Goal: Navigation & Orientation: Find specific page/section

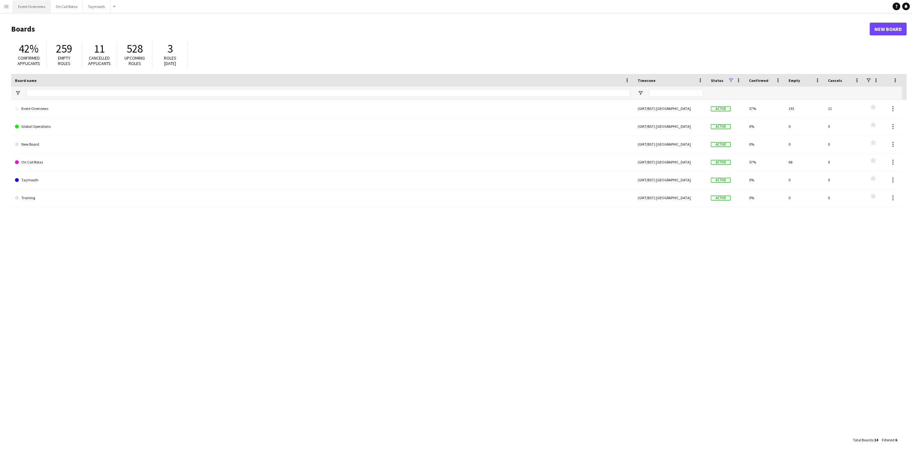
click at [24, 11] on button "Event Overviews Close" at bounding box center [32, 6] width 38 height 12
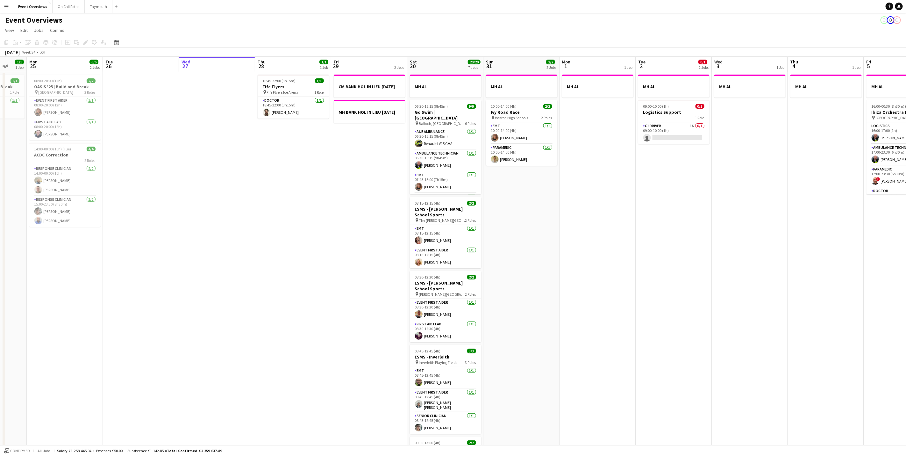
scroll to position [0, 142]
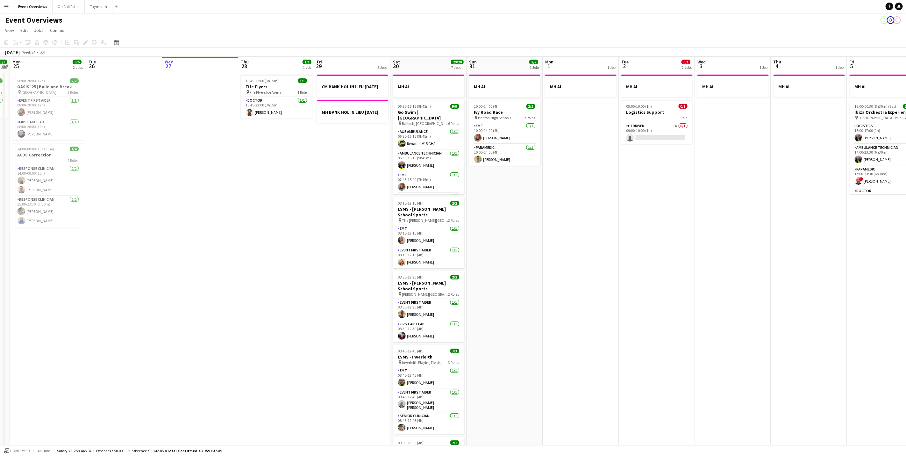
drag, startPoint x: 180, startPoint y: 289, endPoint x: 266, endPoint y: 287, distance: 86.0
click at [266, 287] on app-calendar-viewport "Sat 23 13/13 6 Jobs Sun 24 1/1 1 Job Mon 25 6/6 2 Jobs Tue 26 Wed 27 Thu 28 1/1…" at bounding box center [453, 337] width 906 height 561
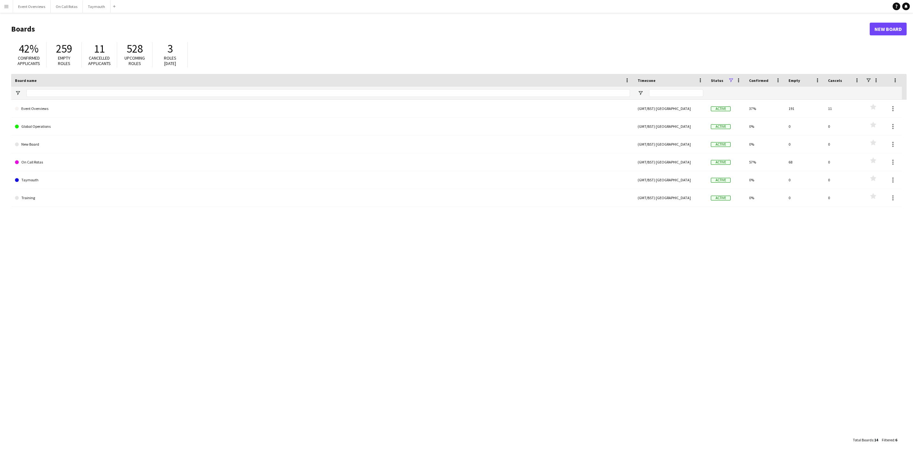
click at [40, 14] on main "Boards New Board 42% Confirmed applicants 259 Empty roles 11 Cancelled applican…" at bounding box center [456, 234] width 913 height 443
click at [36, 9] on button "Event Overviews Close" at bounding box center [32, 6] width 38 height 12
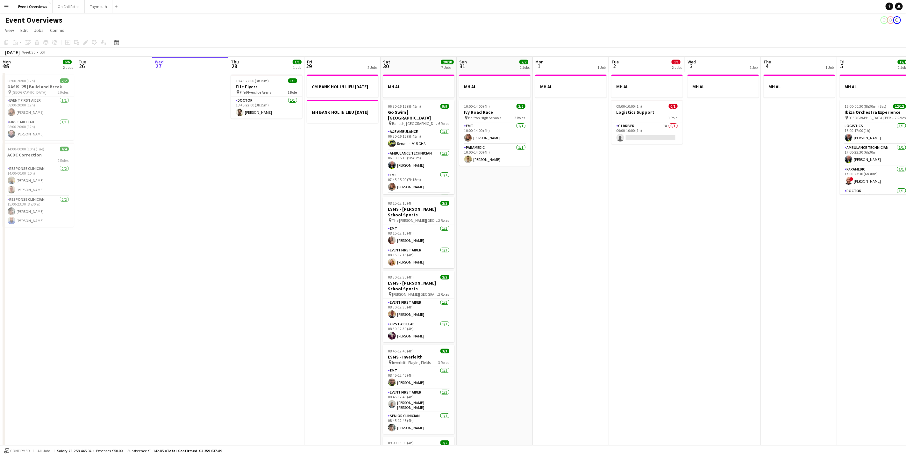
scroll to position [0, 177]
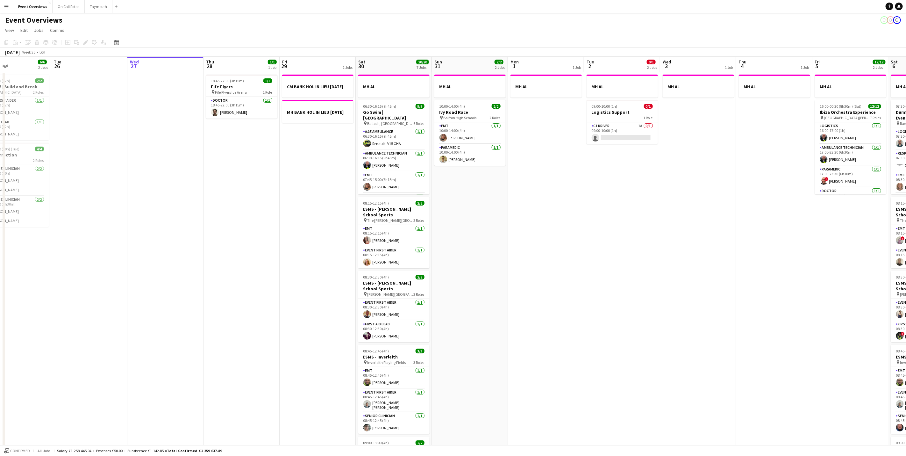
drag, startPoint x: 214, startPoint y: 299, endPoint x: 266, endPoint y: 300, distance: 51.3
click at [266, 300] on app-calendar-viewport "Sat 23 Sun 24 1/1 1 Job Mon 25 6/6 2 Jobs Tue 26 Wed 27 Thu 28 1/1 1 Job Fri 29…" at bounding box center [453, 337] width 906 height 561
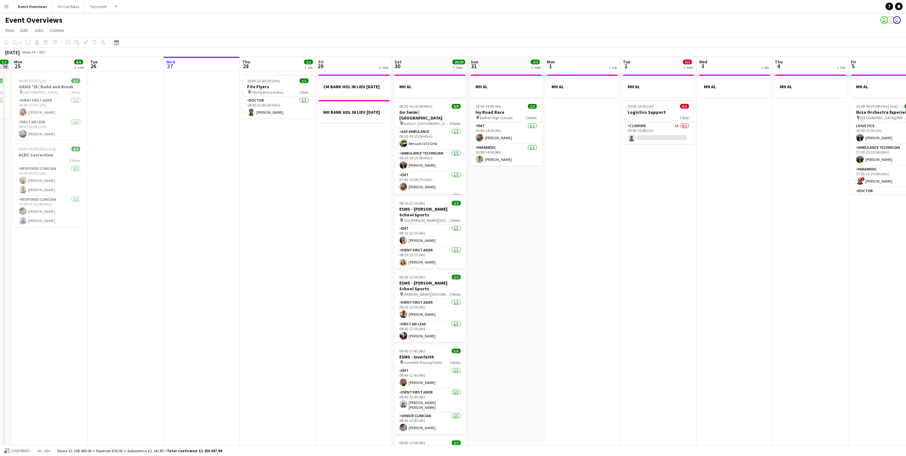
scroll to position [0, 135]
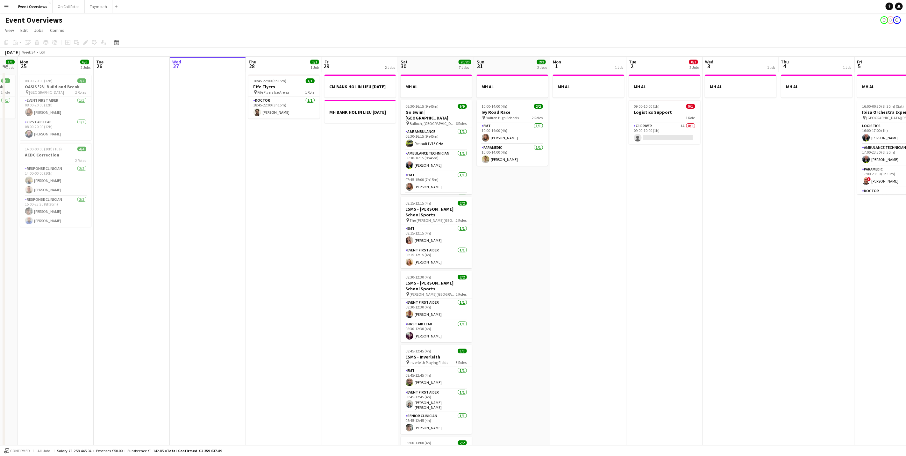
drag, startPoint x: 594, startPoint y: 287, endPoint x: 636, endPoint y: 286, distance: 42.7
click at [636, 286] on app-calendar-viewport "Sat 23 13/13 6 Jobs Sun 24 1/1 1 Job Mon 25 6/6 2 Jobs Tue 26 Wed 27 Thu 28 1/1…" at bounding box center [453, 337] width 906 height 561
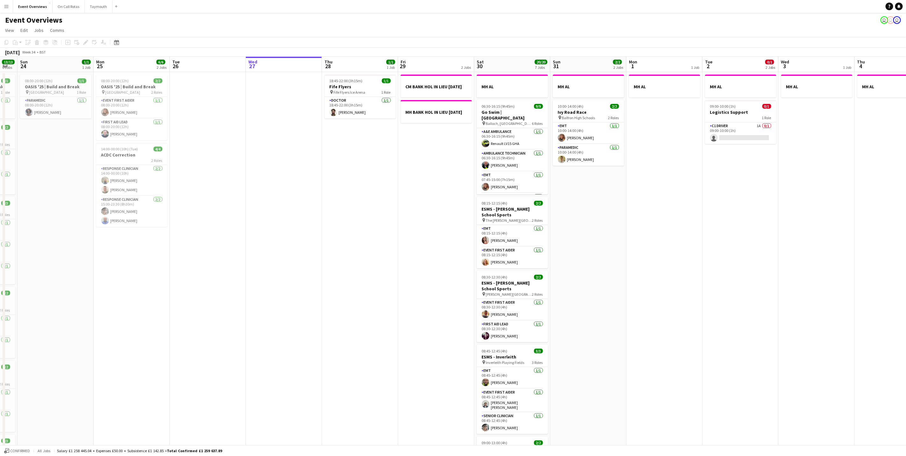
scroll to position [0, 135]
drag, startPoint x: 265, startPoint y: 360, endPoint x: 645, endPoint y: 285, distance: 387.3
click at [645, 285] on app-calendar-viewport "Fri 22 Sat 23 13/13 6 Jobs Sun 24 1/1 1 Job Mon 25 6/6 2 Jobs Tue 26 Wed 27 Thu…" at bounding box center [453, 337] width 906 height 561
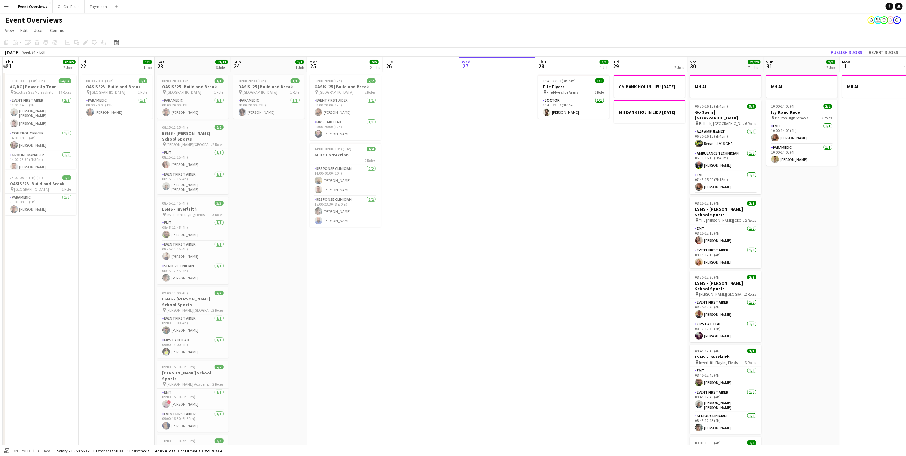
scroll to position [0, 235]
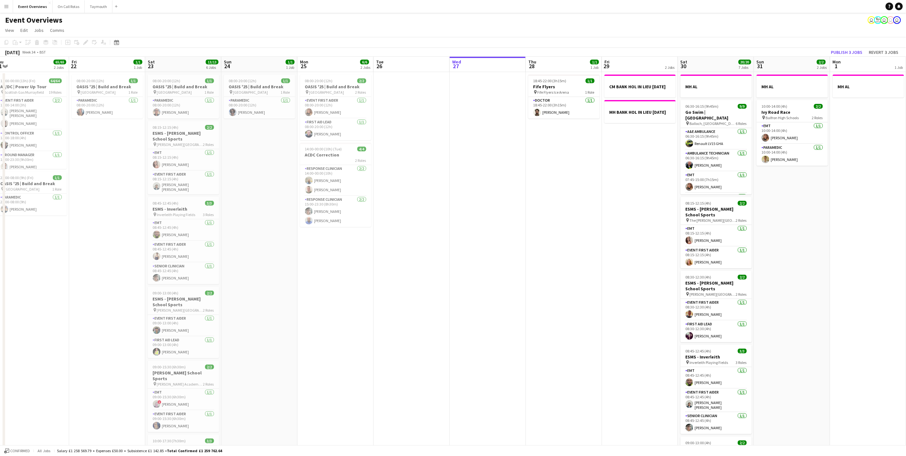
drag, startPoint x: 578, startPoint y: 195, endPoint x: 402, endPoint y: 195, distance: 176.4
click at [402, 195] on app-calendar-viewport "Mon 18 3/3 2 Jobs Tue 19 4/4 3 Jobs Wed 20 3/3 2 Jobs Thu 21 65/65 2 Jobs Fri 2…" at bounding box center [453, 337] width 906 height 561
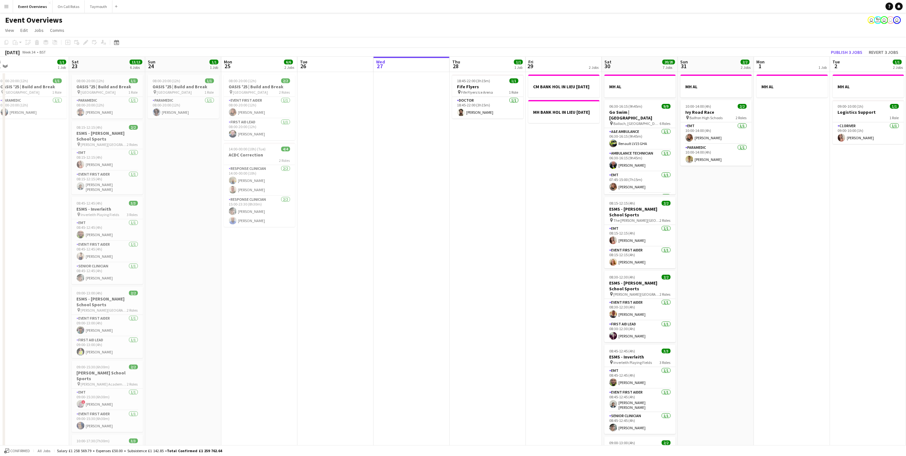
scroll to position [0, 177]
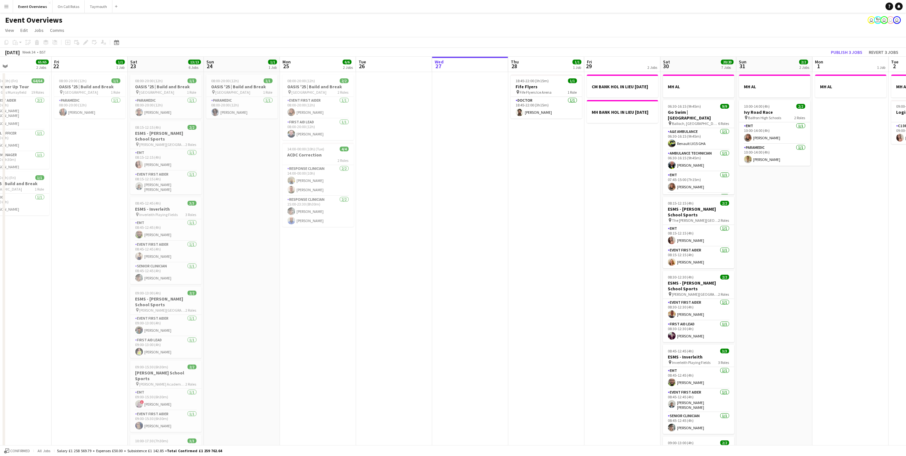
drag, startPoint x: 354, startPoint y: 274, endPoint x: 401, endPoint y: 281, distance: 46.7
click at [401, 281] on app-calendar-viewport "Tue 19 4/4 3 Jobs Wed 20 3/3 2 Jobs Thu 21 65/65 2 Jobs Fri 22 1/1 1 Job Sat 23…" at bounding box center [453, 337] width 906 height 561
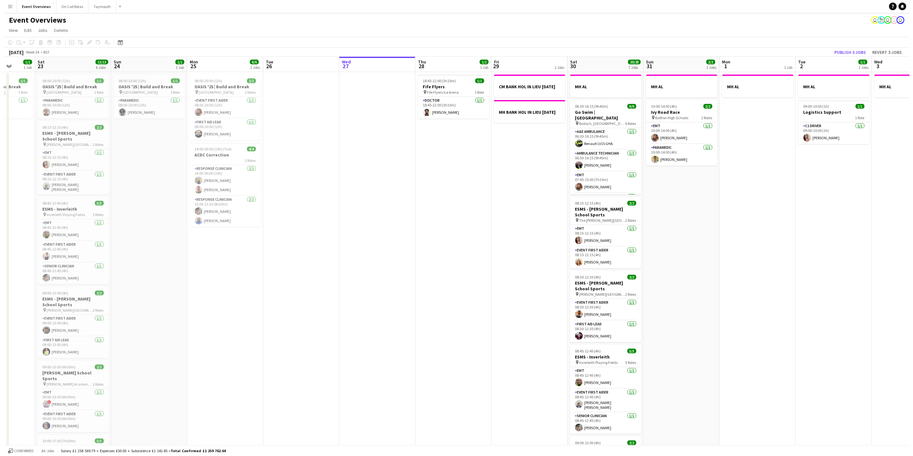
scroll to position [0, 211]
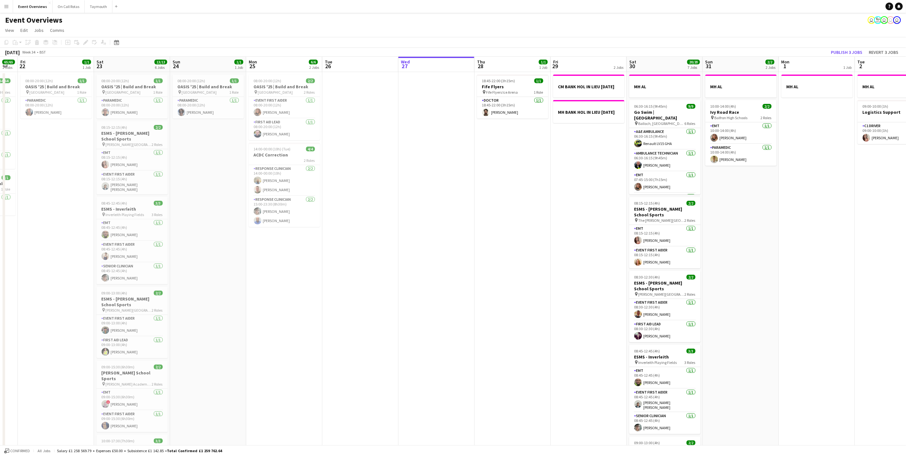
drag, startPoint x: 595, startPoint y: 244, endPoint x: 413, endPoint y: 221, distance: 183.0
click at [413, 221] on app-calendar-viewport "Tue 19 4/4 3 Jobs Wed 20 3/3 2 Jobs Thu 21 65/65 2 Jobs Fri 22 1/1 1 Job Sat 23…" at bounding box center [453, 337] width 906 height 561
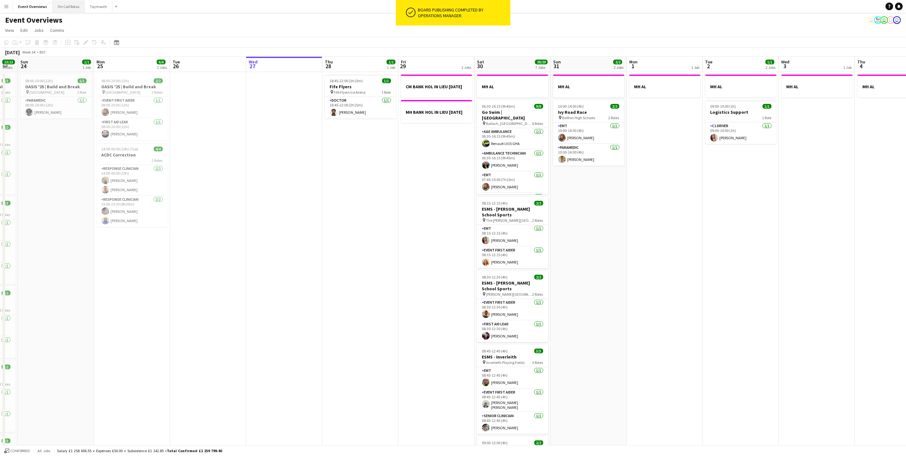
click at [72, 8] on button "On Call Rotas Close" at bounding box center [69, 6] width 32 height 12
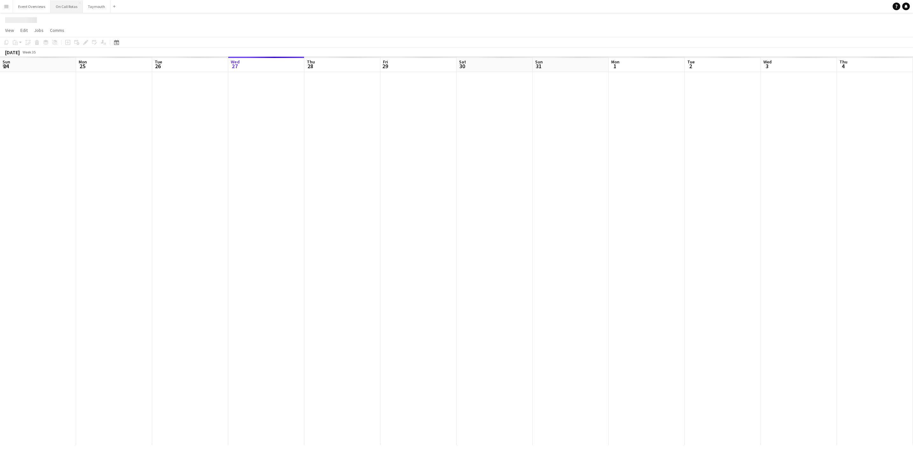
scroll to position [0, 152]
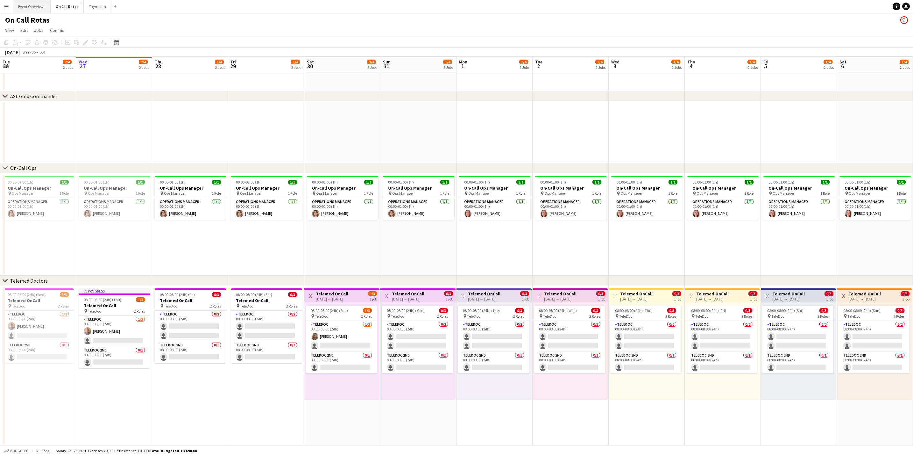
click at [29, 6] on button "Event Overviews Close" at bounding box center [32, 6] width 38 height 12
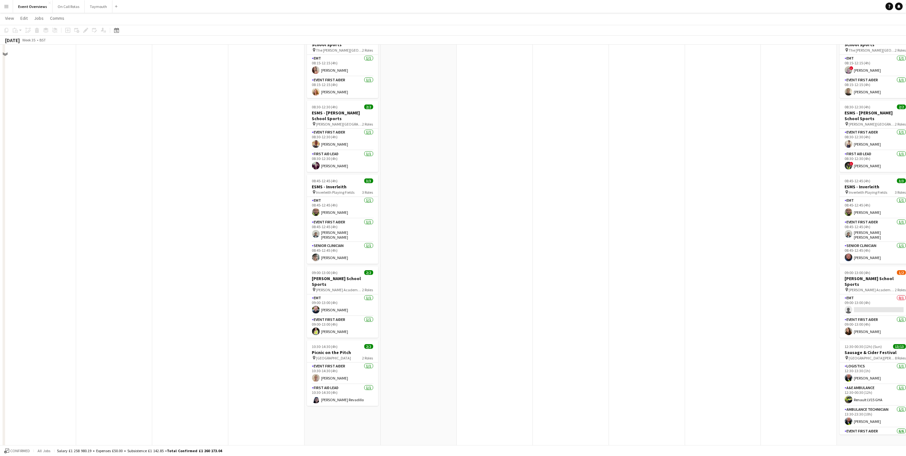
scroll to position [171, 0]
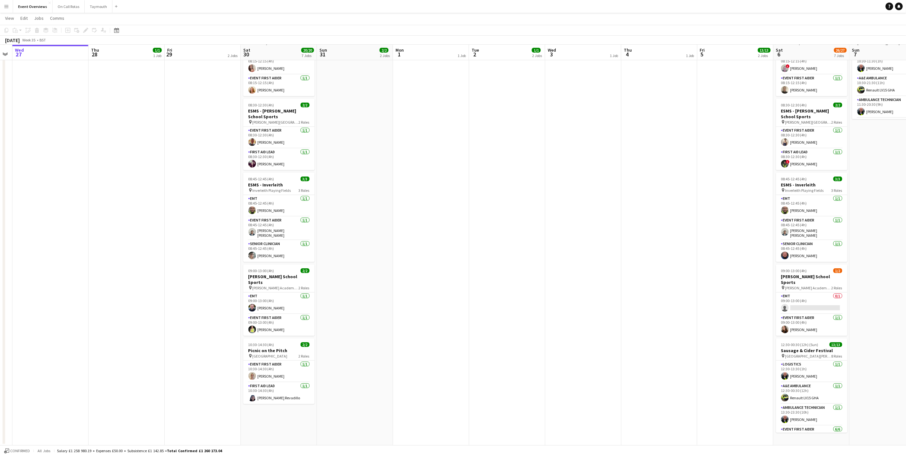
drag, startPoint x: 687, startPoint y: 185, endPoint x: 395, endPoint y: 139, distance: 295.5
click at [395, 139] on app-calendar-viewport "Sun 24 1/1 1 Job Mon 25 6/6 2 Jobs Tue 26 Wed 27 Thu 28 1/1 1 Job Fri 29 2 Jobs…" at bounding box center [453, 150] width 906 height 592
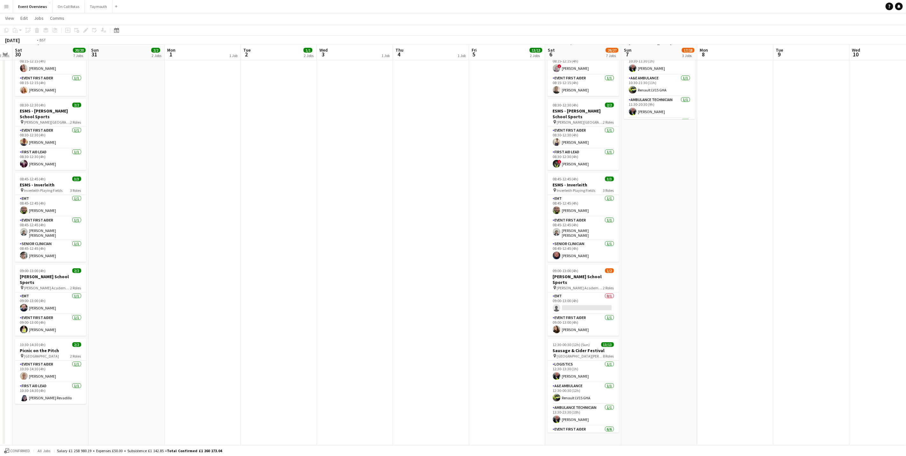
scroll to position [0, 247]
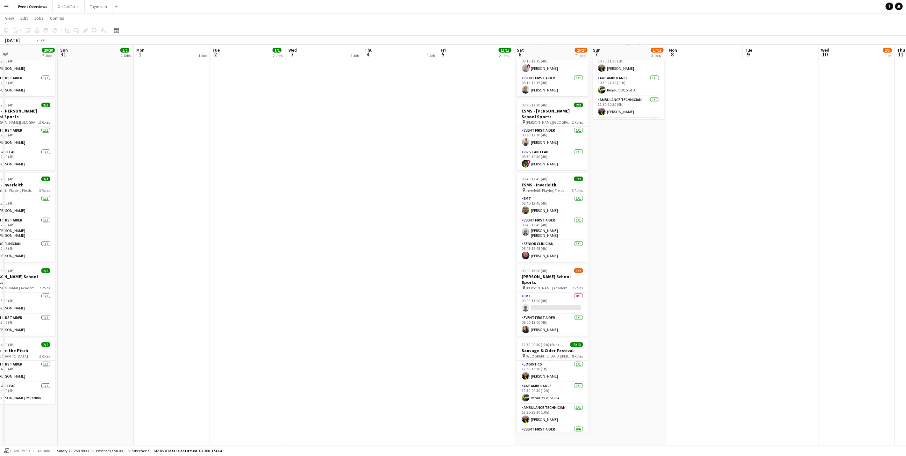
drag, startPoint x: 700, startPoint y: 201, endPoint x: 412, endPoint y: 143, distance: 294.2
click at [412, 143] on app-calendar-viewport "Wed 27 Thu 28 1/1 1 Job Fri 29 2 Jobs Sat 30 20/20 7 Jobs Sun 31 2/2 2 Jobs Mon…" at bounding box center [453, 150] width 906 height 592
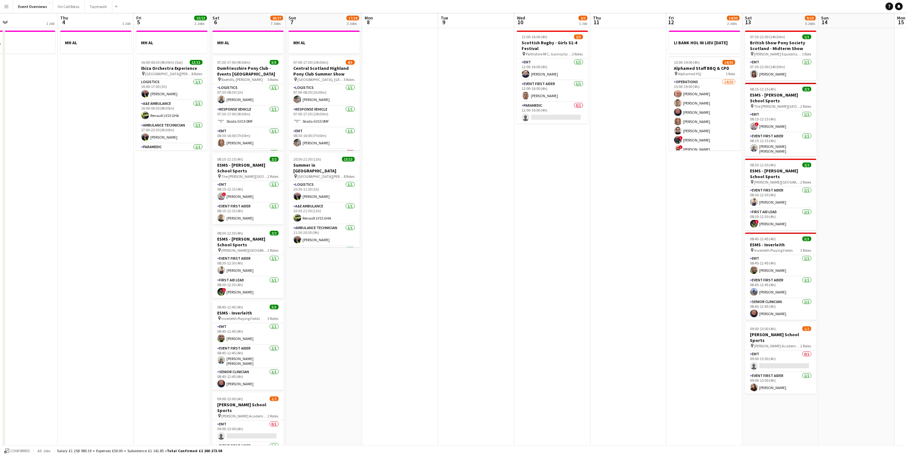
scroll to position [0, 0]
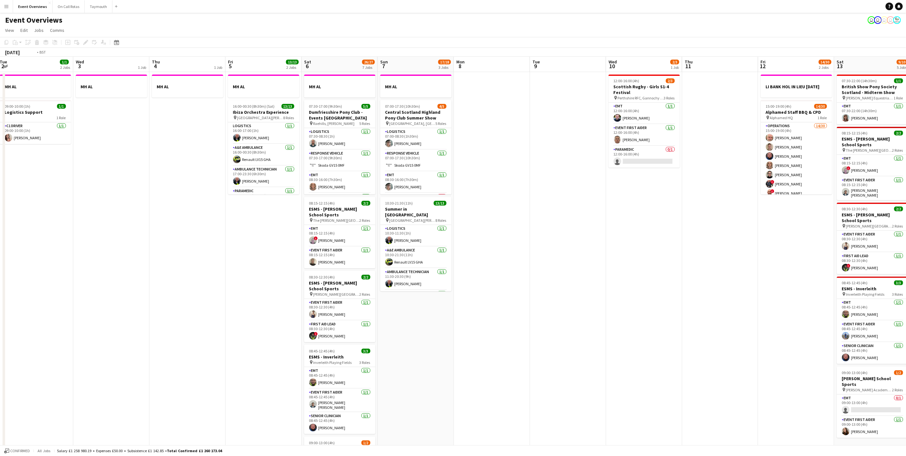
drag, startPoint x: 433, startPoint y: 216, endPoint x: 279, endPoint y: 172, distance: 160.0
click at [279, 172] on app-calendar-viewport "Sun 31 2/2 2 Jobs Mon 1 1 Job Tue 2 1/1 2 Jobs Wed 3 1 Job Thu 4 1 Job Fri 5 13…" at bounding box center [453, 337] width 906 height 561
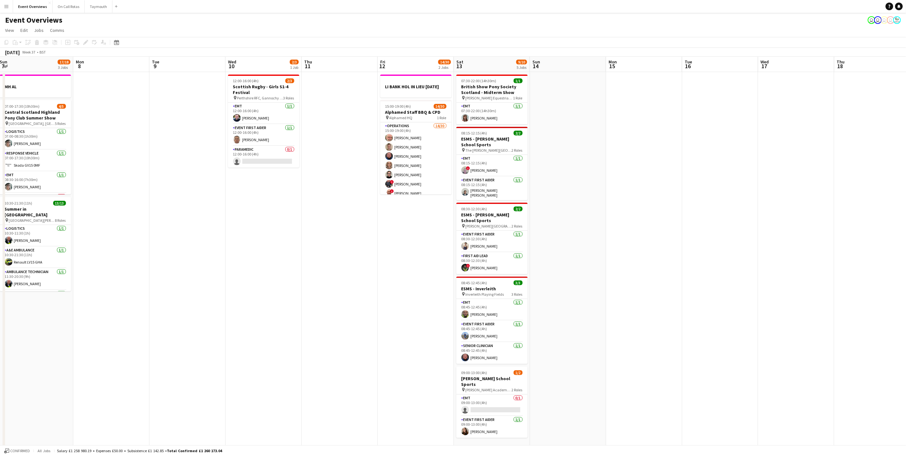
scroll to position [0, 233]
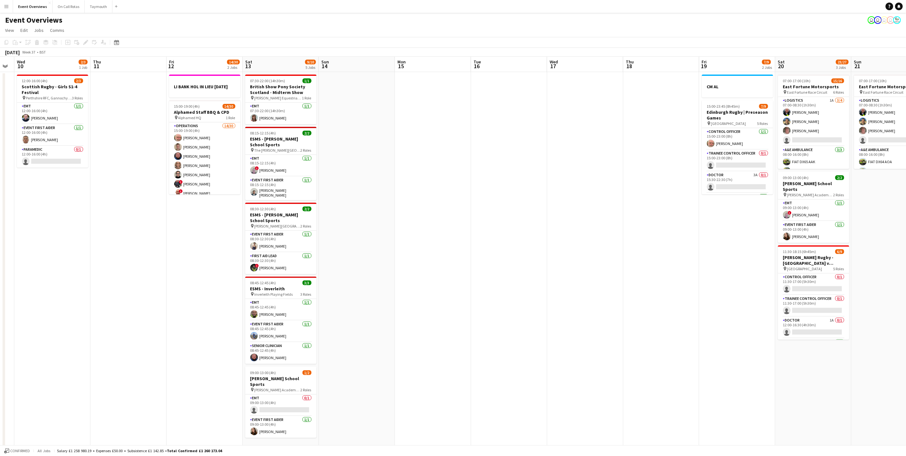
drag, startPoint x: 755, startPoint y: 269, endPoint x: 653, endPoint y: 266, distance: 101.6
click at [653, 266] on app-calendar-viewport "Sun 7 17/18 3 Jobs Mon 8 Tue 9 Wed 10 2/3 1 Job Thu 11 Fri 12 14/30 2 Jobs Sat …" at bounding box center [453, 337] width 906 height 561
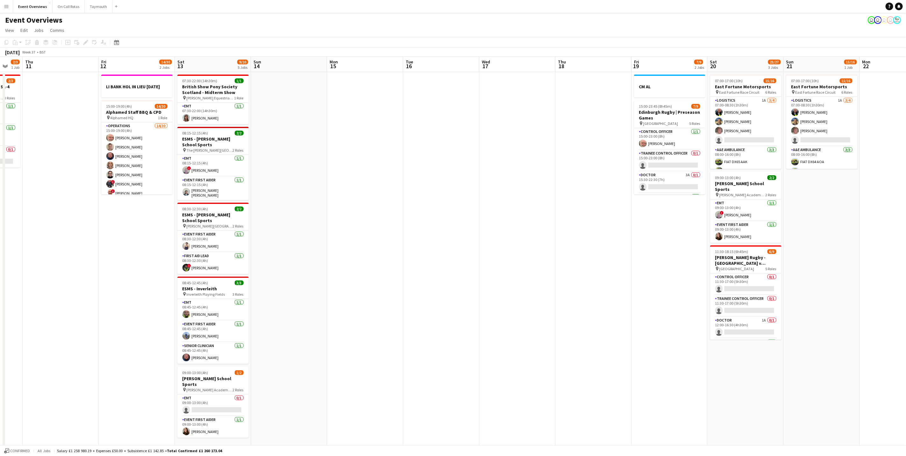
scroll to position [0, 215]
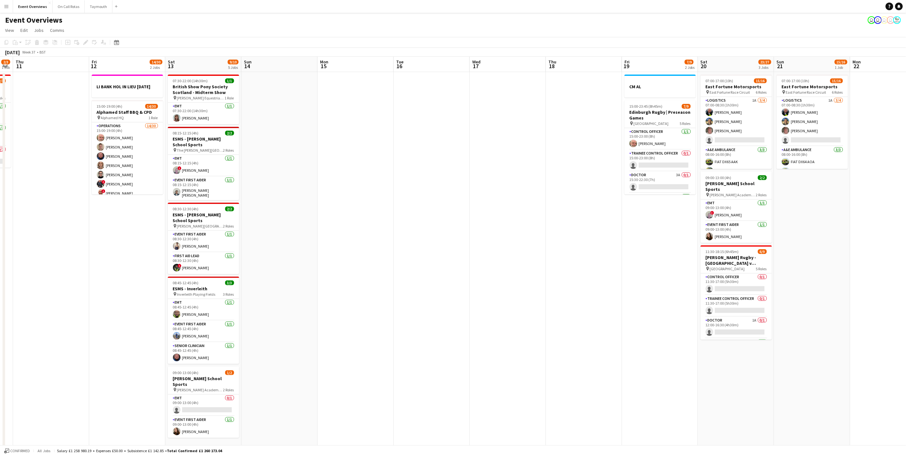
drag, startPoint x: 739, startPoint y: 310, endPoint x: 661, endPoint y: 291, distance: 79.7
click at [661, 291] on app-calendar-viewport "Mon 8 Tue 9 Wed 10 2/3 1 Job Thu 11 Fri 12 14/30 2 Jobs Sat 13 9/10 5 Jobs Sun …" at bounding box center [453, 337] width 906 height 561
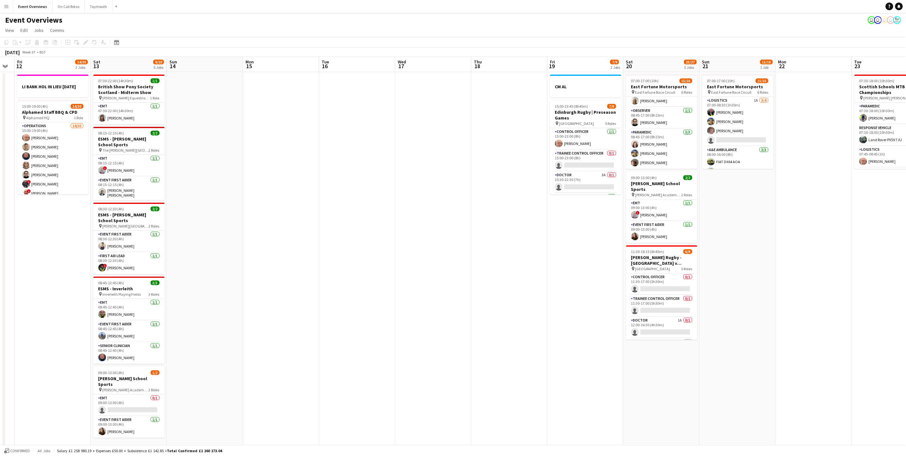
scroll to position [0, 197]
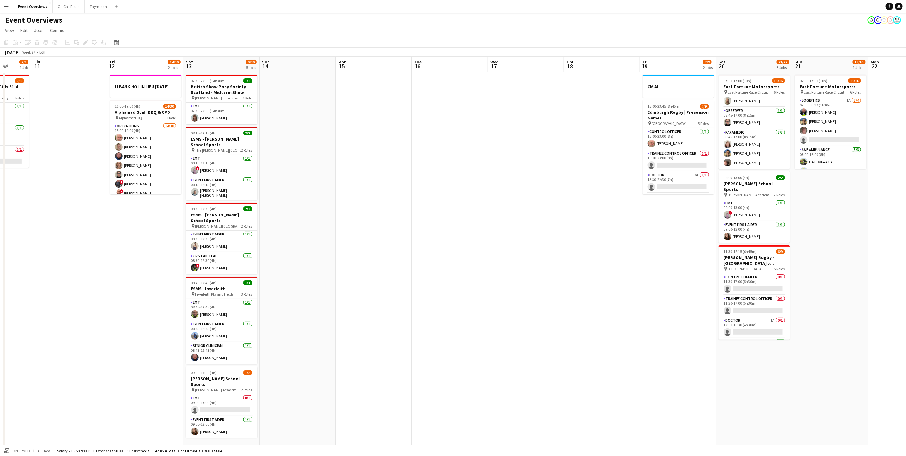
drag, startPoint x: 740, startPoint y: 332, endPoint x: 534, endPoint y: 348, distance: 207.0
click at [534, 348] on app-calendar-viewport "Mon 8 Tue 9 Wed 10 2/3 1 Job Thu 11 Fri 12 14/30 2 Jobs Sat 13 9/10 5 Jobs Sun …" at bounding box center [453, 337] width 906 height 561
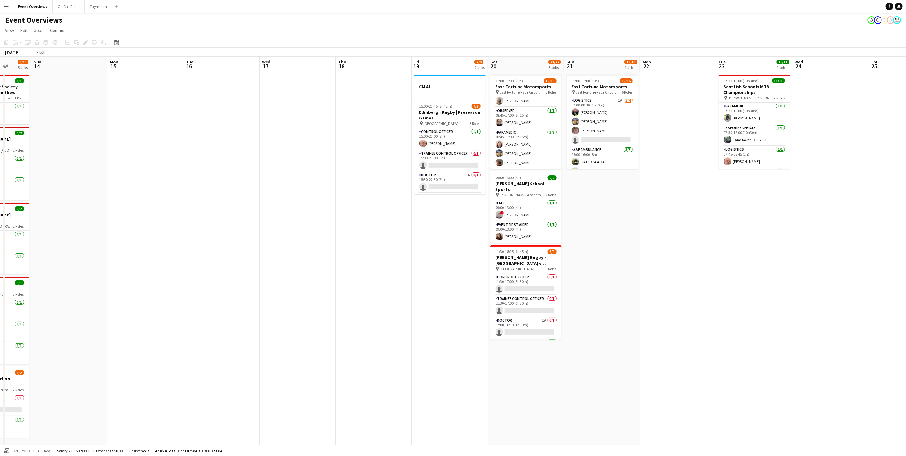
scroll to position [0, 238]
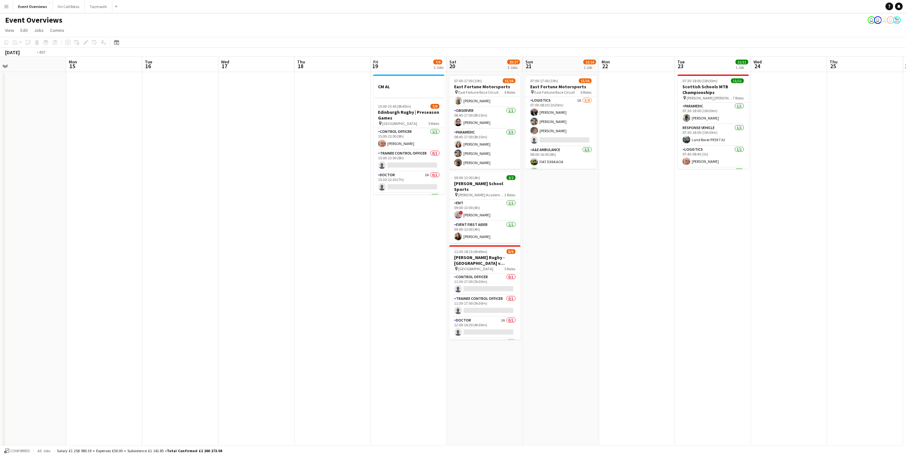
drag, startPoint x: 754, startPoint y: 287, endPoint x: 641, endPoint y: 295, distance: 113.0
click at [641, 295] on app-calendar-viewport "Thu 11 Fri 12 14/30 2 Jobs Sat 13 9/10 5 Jobs Sun 14 Mon 15 Tue 16 Wed 17 Thu 1…" at bounding box center [453, 337] width 906 height 561
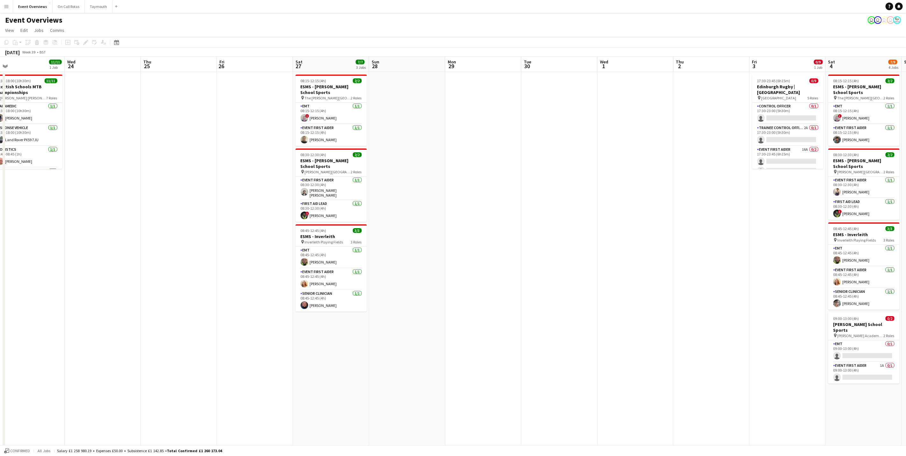
scroll to position [0, 236]
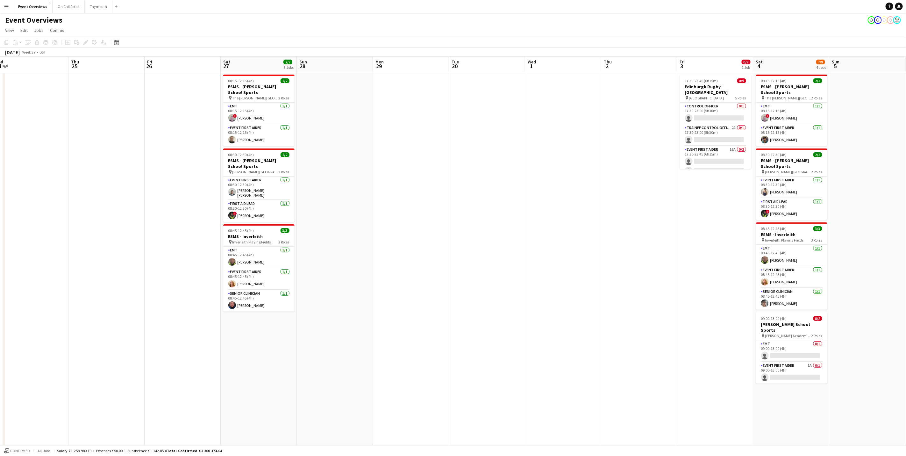
drag, startPoint x: 808, startPoint y: 322, endPoint x: 116, endPoint y: -10, distance: 767.3
click at [116, 0] on html "Menu Boards Boards Boards All jobs Status Workforce Workforce My Workforce Recr…" at bounding box center [453, 314] width 906 height 628
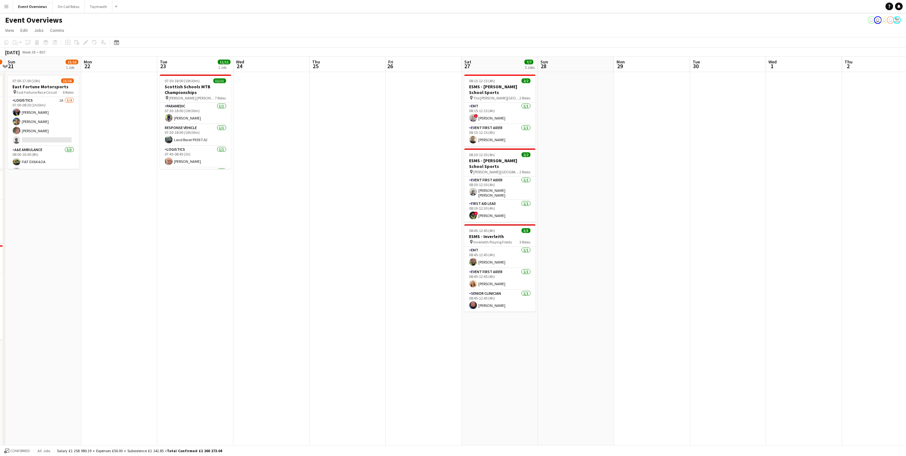
drag, startPoint x: 353, startPoint y: 237, endPoint x: 501, endPoint y: 242, distance: 147.5
click at [501, 242] on app-calendar-viewport "Fri 19 7/9 2 Jobs Sat 20 23/27 3 Jobs Sun 21 15/16 1 Job Mon 22 Tue 23 11/11 1 …" at bounding box center [453, 337] width 906 height 561
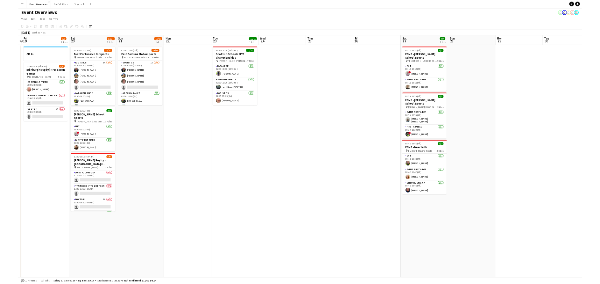
scroll to position [0, 164]
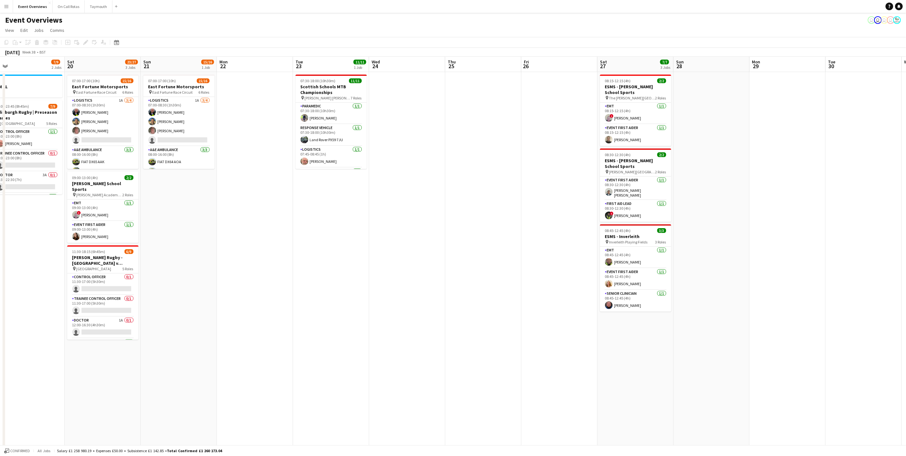
drag, startPoint x: 374, startPoint y: 274, endPoint x: 642, endPoint y: 296, distance: 269.0
click at [642, 296] on app-calendar-viewport "Wed 17 Thu 18 Fri 19 7/9 2 Jobs Sat 20 23/27 3 Jobs Sun 21 15/16 1 Job Mon 22 T…" at bounding box center [453, 337] width 906 height 561
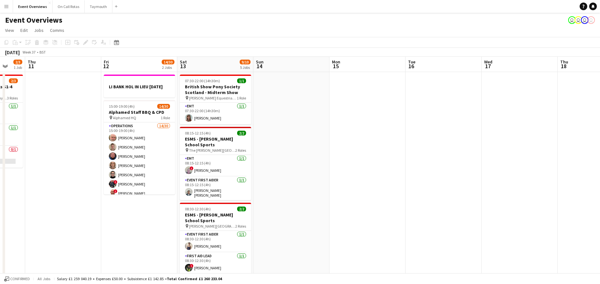
scroll to position [0, 184]
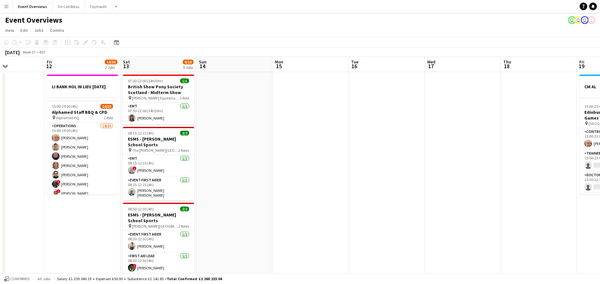
drag, startPoint x: 170, startPoint y: 172, endPoint x: 437, endPoint y: 84, distance: 281.2
click at [437, 84] on app-calendar-viewport "Tue 9 Wed 10 2/3 1 Job Thu 11 Fri 12 14/30 2 Jobs Sat 13 9/10 5 Jobs Sun 14 Mon…" at bounding box center [300, 254] width 600 height 394
click at [119, 44] on div "Date picker" at bounding box center [117, 43] width 8 height 8
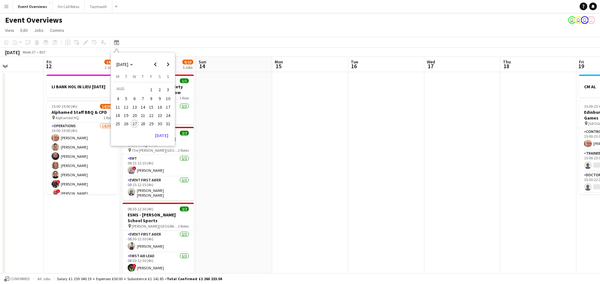
click at [136, 124] on span "27" at bounding box center [135, 124] width 8 height 8
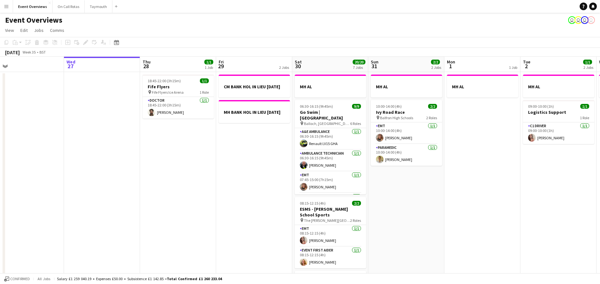
scroll to position [0, 240]
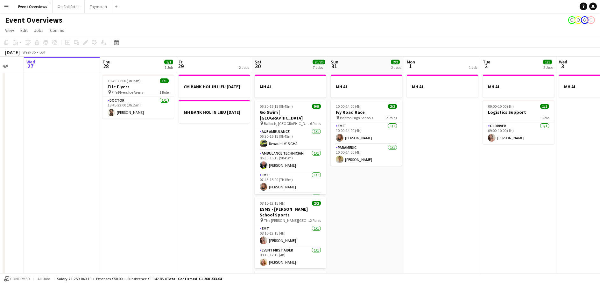
drag, startPoint x: 278, startPoint y: 166, endPoint x: 141, endPoint y: 199, distance: 141.3
